Goal: Task Accomplishment & Management: Manage account settings

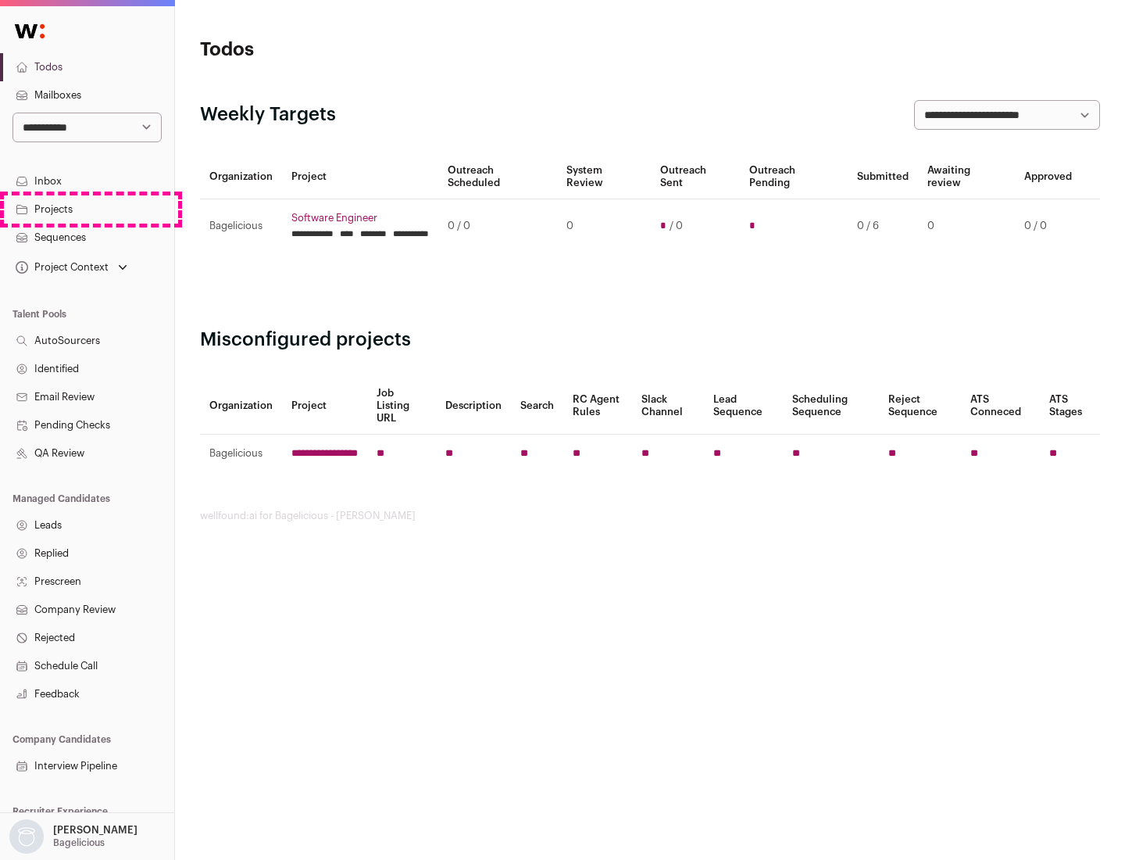
click at [87, 209] on link "Projects" at bounding box center [87, 209] width 174 height 28
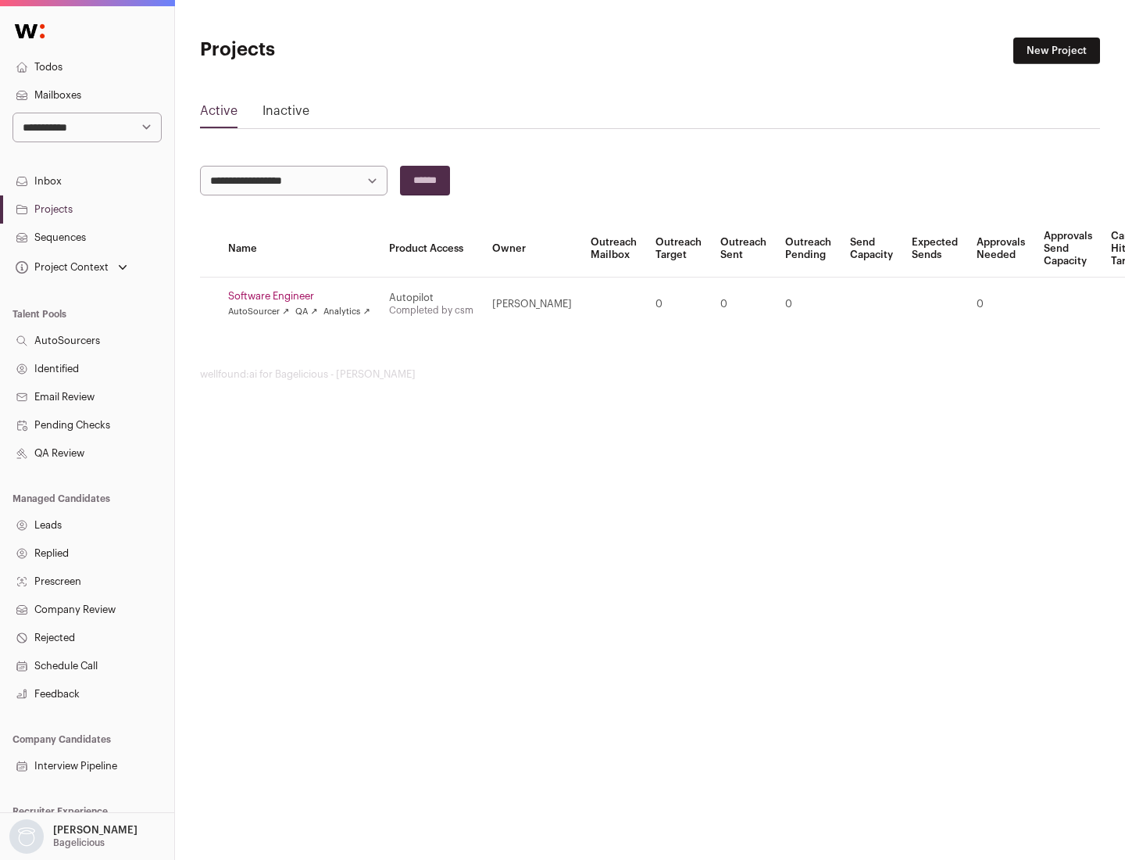
click at [304, 296] on link "Software Engineer" at bounding box center [299, 296] width 142 height 13
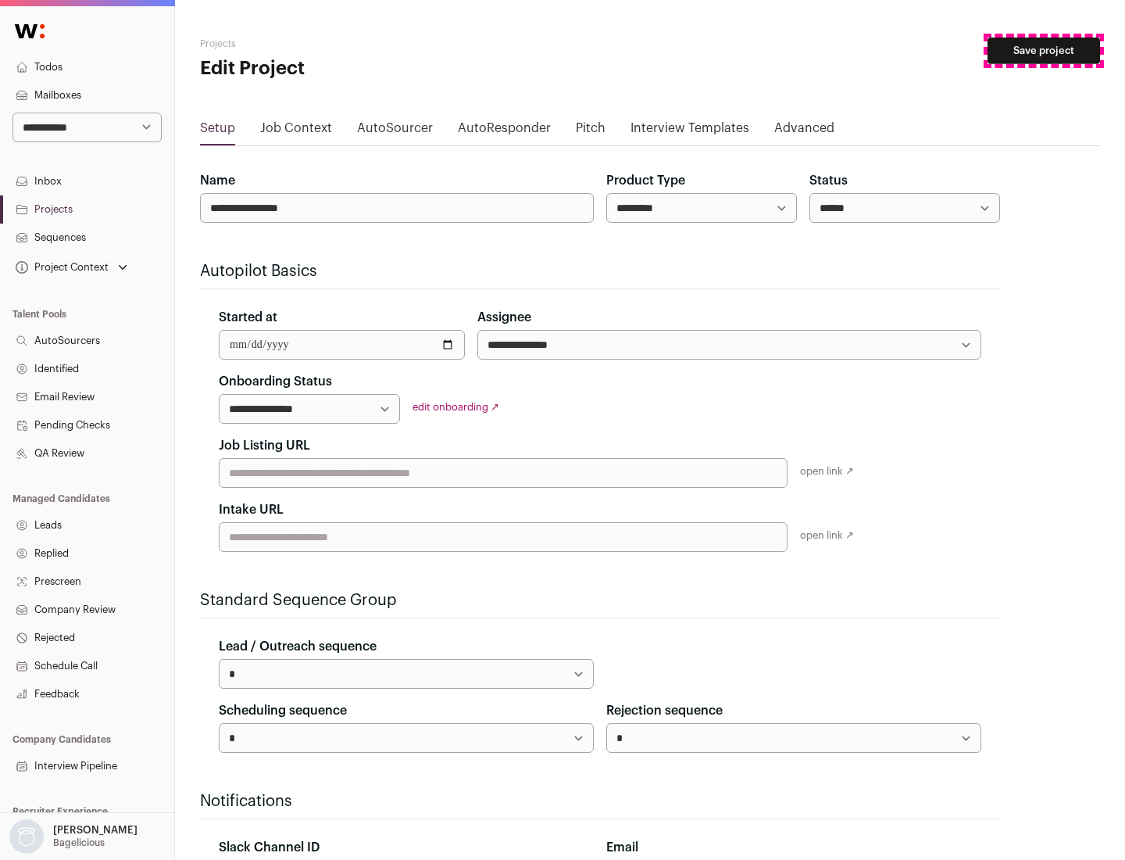
click at [1044, 51] on button "Save project" at bounding box center [1044, 51] width 113 height 27
